Goal: Transaction & Acquisition: Purchase product/service

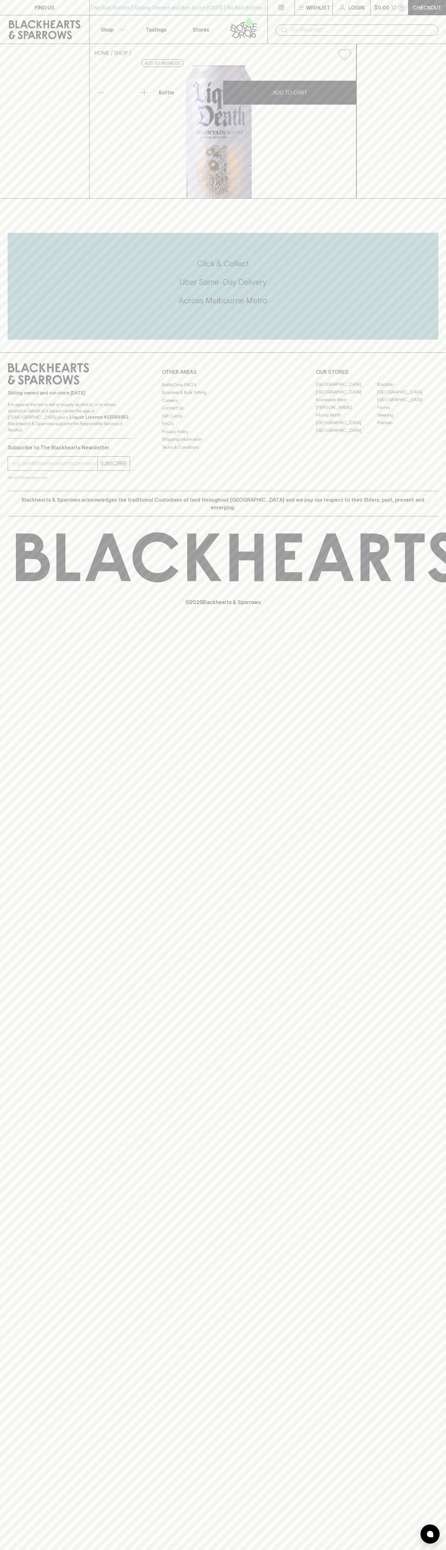
click at [64, 24] on icon at bounding box center [45, 29] width 80 height 19
click at [417, 491] on div "Sibling owned and run since [DATE] It is against the law to sell or supply alco…" at bounding box center [223, 421] width 446 height 138
click at [201, 1550] on html "FIND US | No Bad Bottles | Sibling Owned and Run Since [DATE] | No Bad Bottles …" at bounding box center [223, 775] width 446 height 1550
click at [0, 1342] on div "FIND US | No Bad Bottles | Sibling Owned and Run Since [DATE] | No Bad Bottles …" at bounding box center [223, 775] width 446 height 1550
